Goal: Task Accomplishment & Management: Manage account settings

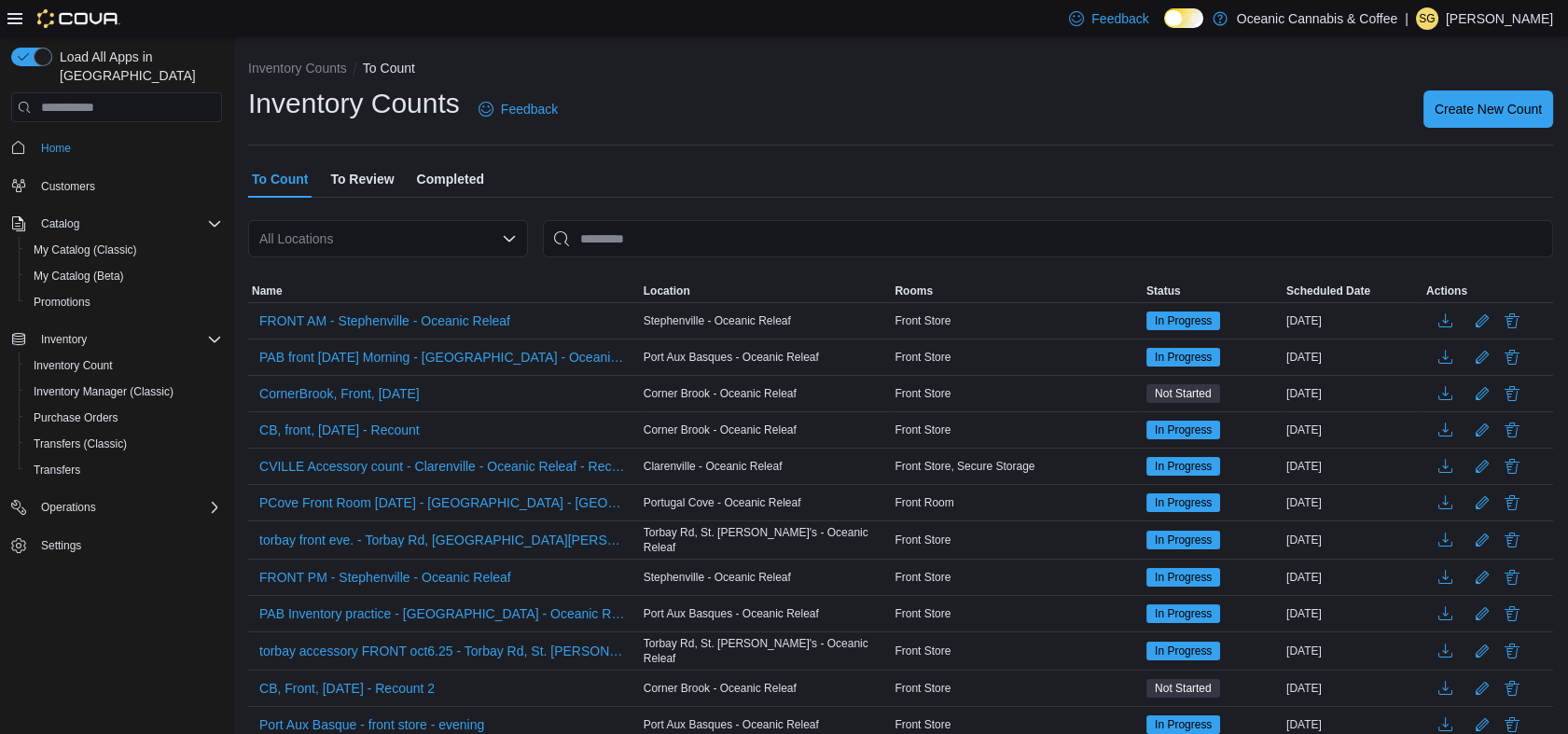
click at [1508, 14] on p "[PERSON_NAME]" at bounding box center [1500, 18] width 107 height 22
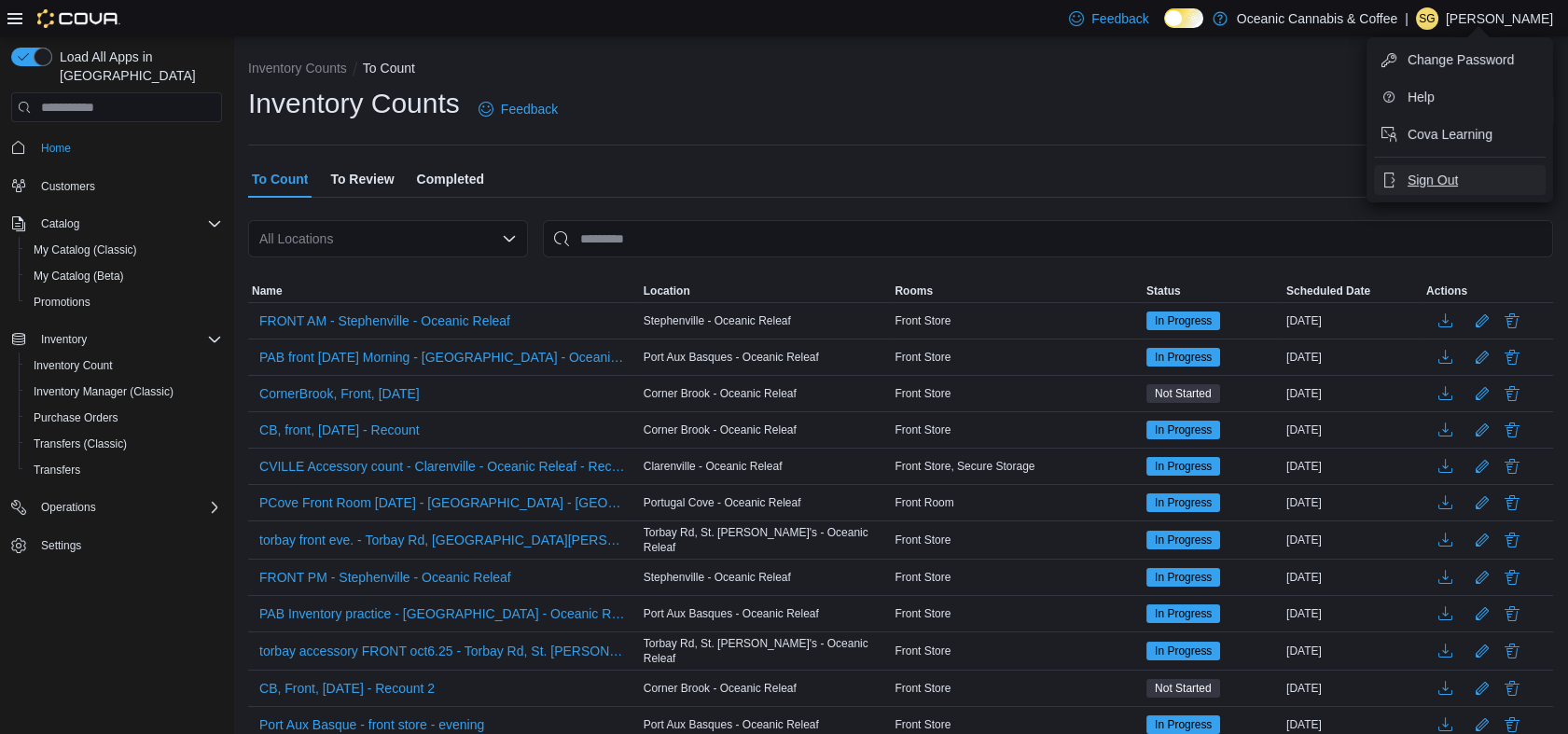
click at [1451, 179] on span "Sign Out" at bounding box center [1433, 179] width 50 height 18
